Goal: Task Accomplishment & Management: Manage account settings

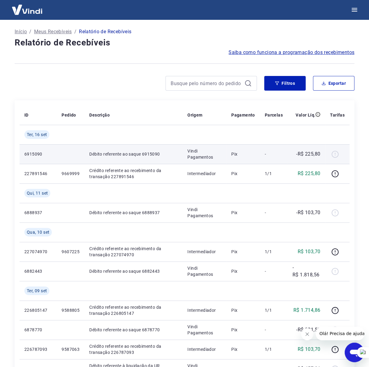
click at [145, 157] on td "Débito referente ao saque 6915090" at bounding box center [133, 154] width 98 height 20
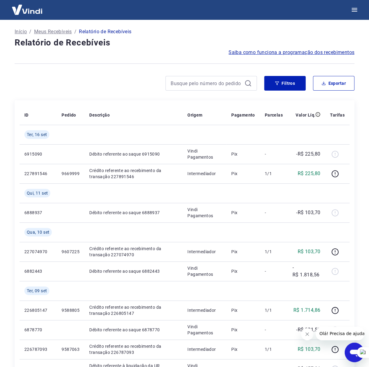
click at [304, 335] on button "Fechar mensagem da empresa" at bounding box center [307, 334] width 12 height 12
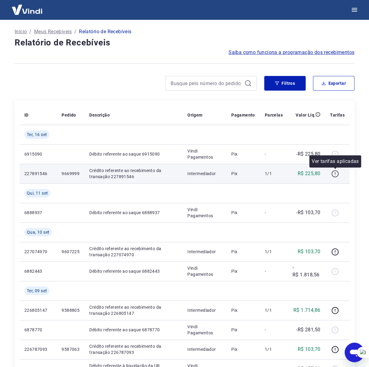
click at [336, 174] on icon "button" at bounding box center [335, 174] width 8 height 8
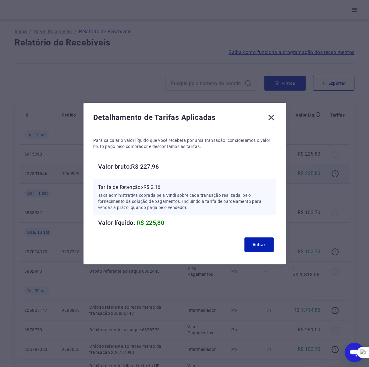
click at [274, 118] on icon at bounding box center [271, 118] width 6 height 6
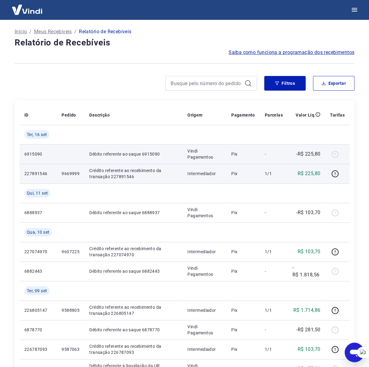
click at [335, 156] on div at bounding box center [337, 154] width 15 height 10
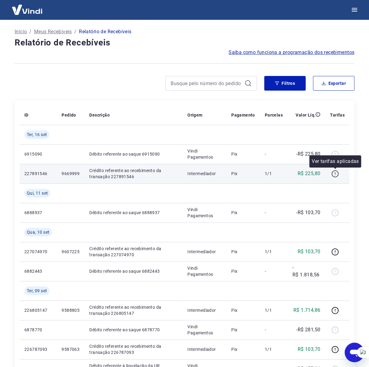
click at [334, 172] on icon "button" at bounding box center [335, 174] width 8 height 8
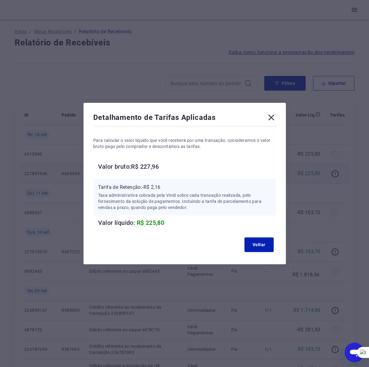
click at [275, 118] on icon at bounding box center [271, 117] width 10 height 10
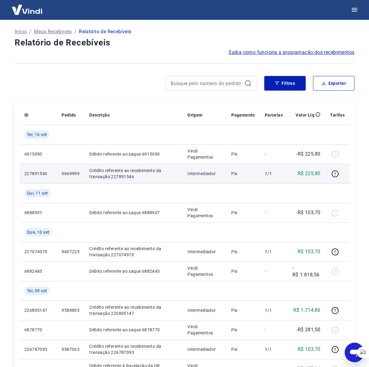
click at [25, 16] on img at bounding box center [27, 9] width 40 height 19
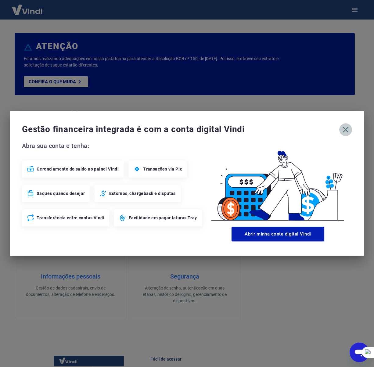
click at [348, 129] on icon "button" at bounding box center [346, 130] width 10 height 10
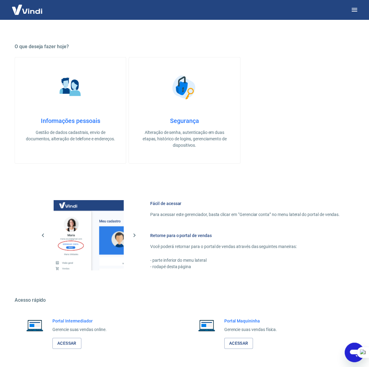
scroll to position [177, 0]
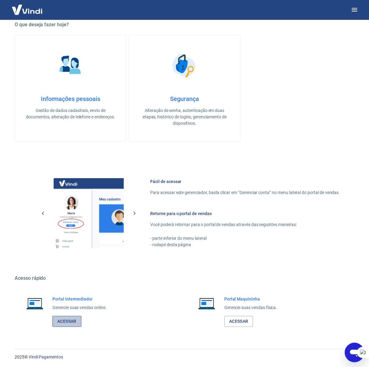
click at [68, 321] on link "Acessar" at bounding box center [66, 321] width 29 height 11
